Goal: Task Accomplishment & Management: Manage account settings

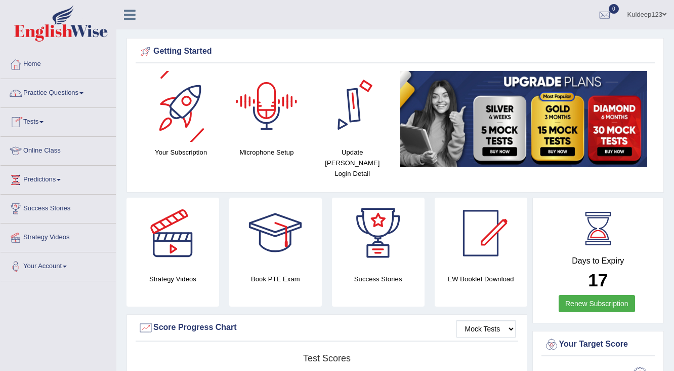
click at [652, 21] on link "Kuldeep123" at bounding box center [647, 13] width 54 height 26
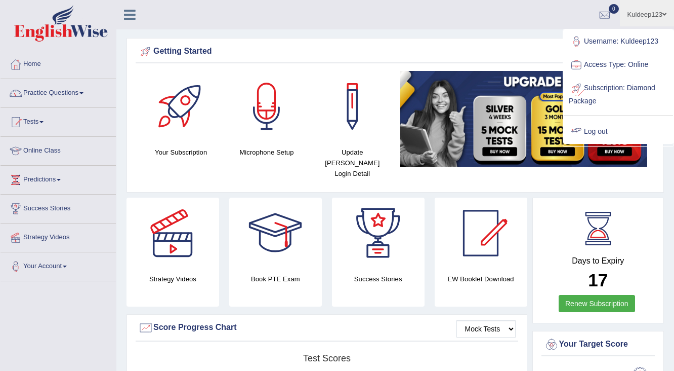
click at [601, 122] on link "Log out" at bounding box center [618, 131] width 109 height 23
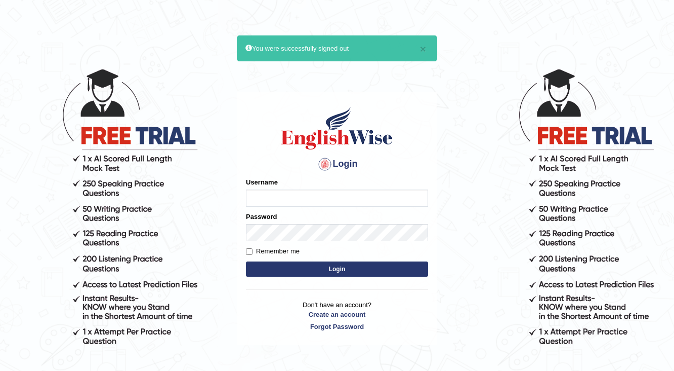
click at [314, 200] on input "Username" at bounding box center [337, 197] width 182 height 17
type input "francesa123"
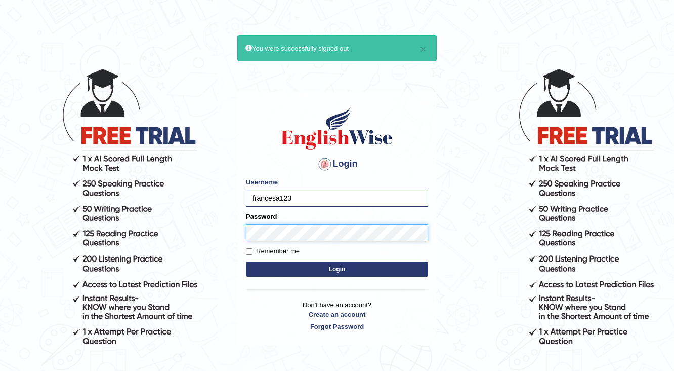
click at [246, 261] on button "Login" at bounding box center [337, 268] width 182 height 15
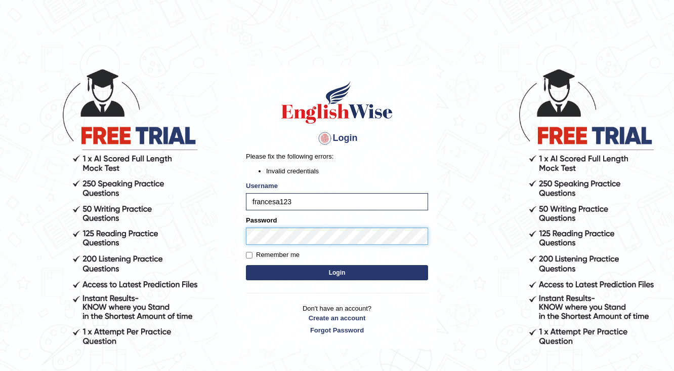
click at [229, 237] on body "Login Please fix the following errors: Invalid credentials Username francesa123…" at bounding box center [337, 219] width 674 height 371
click at [246, 265] on button "Login" at bounding box center [337, 272] width 182 height 15
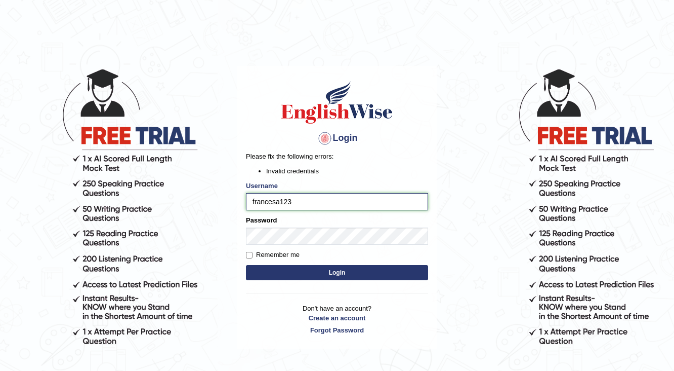
click at [408, 196] on input "francesa123" at bounding box center [337, 201] width 182 height 17
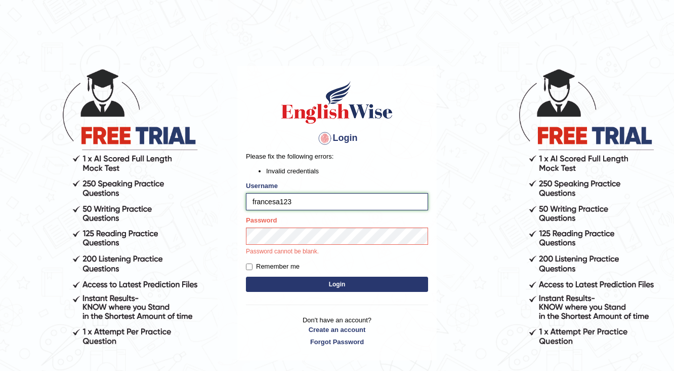
click at [355, 193] on input "francesa123" at bounding box center [337, 201] width 182 height 17
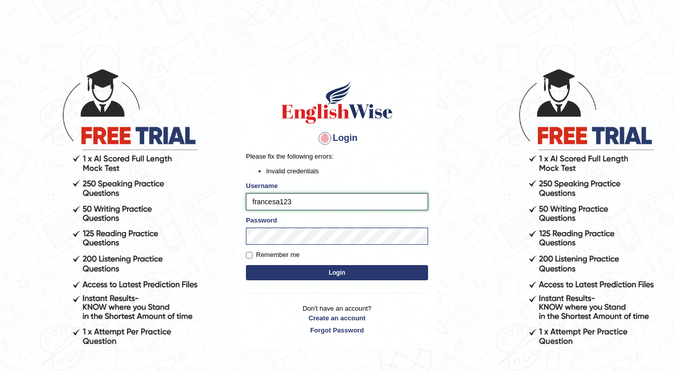
click at [300, 205] on input "francesa123" at bounding box center [337, 201] width 182 height 17
click at [328, 209] on input "francesa123" at bounding box center [337, 201] width 182 height 17
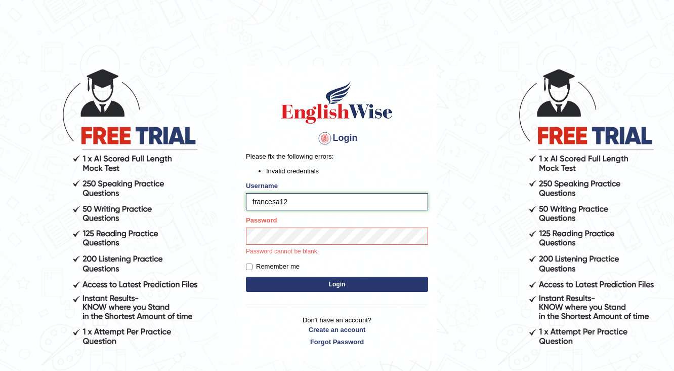
type input "francesa123"
click at [346, 343] on link "Forgot Password" at bounding box center [337, 342] width 182 height 10
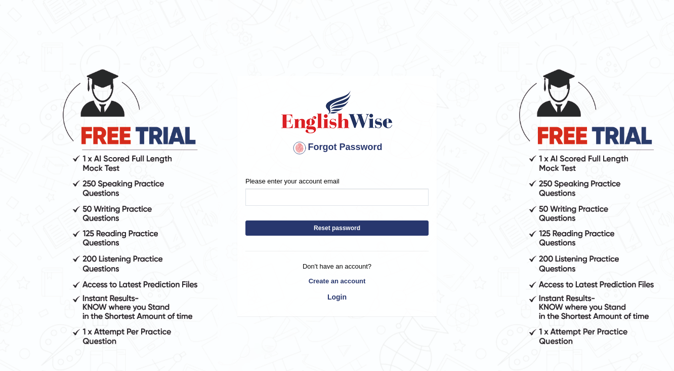
drag, startPoint x: 346, startPoint y: 227, endPoint x: 346, endPoint y: 187, distance: 40.5
click at [346, 187] on form "Please enter your account email Reset password" at bounding box center [337, 208] width 183 height 64
click at [336, 194] on input "Please enter your account email" at bounding box center [337, 196] width 183 height 17
type input "f"
click at [424, 284] on link "Create an account" at bounding box center [337, 281] width 183 height 10
